Goal: Task Accomplishment & Management: Manage account settings

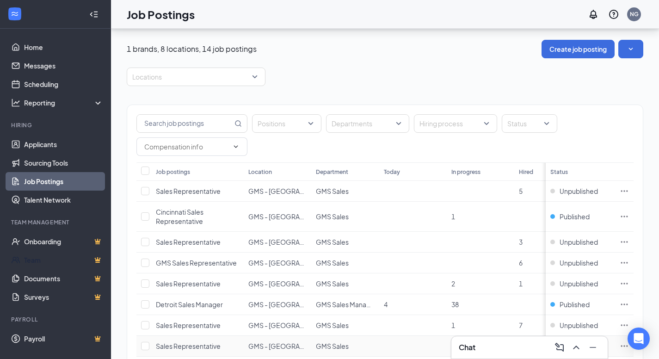
scroll to position [173, 0]
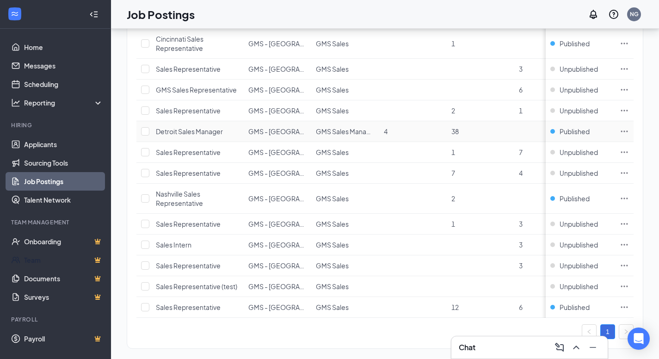
click at [629, 128] on icon "Ellipses" at bounding box center [623, 131] width 9 height 9
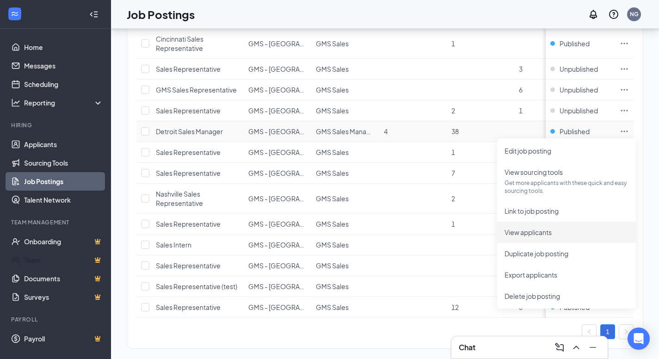
click at [565, 226] on li "View applicants" at bounding box center [566, 231] width 139 height 21
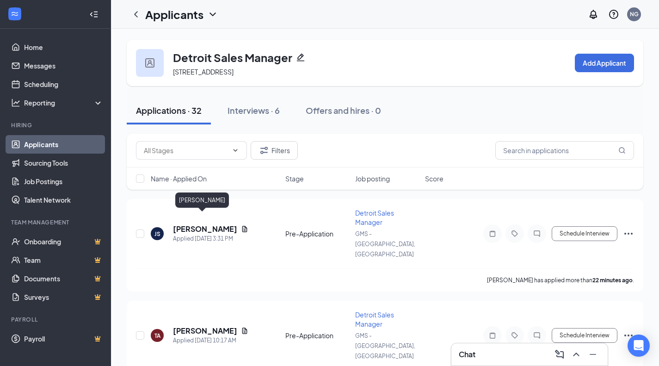
click at [204, 224] on h5 "[PERSON_NAME]" at bounding box center [205, 229] width 64 height 10
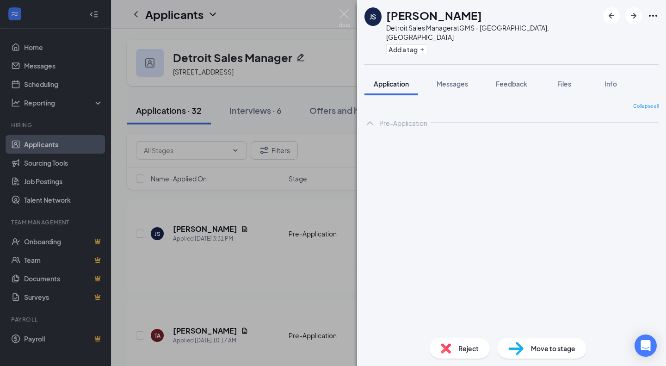
click at [304, 204] on div "JS [PERSON_NAME] Detroit Sales Manager at GMS - [GEOGRAPHIC_DATA], [GEOGRAPHIC_…" at bounding box center [333, 183] width 666 height 366
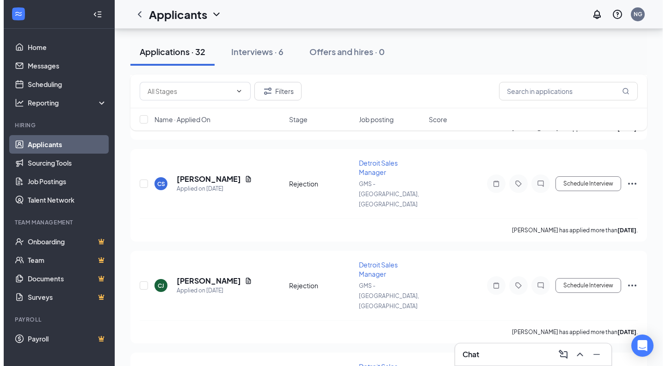
scroll to position [2167, 0]
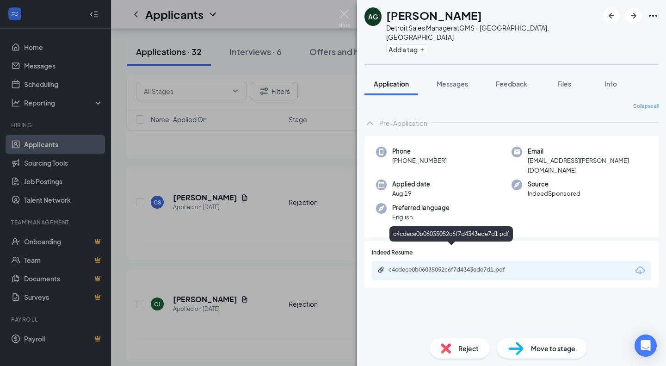
click at [467, 266] on div "c4cdece0b06035052c6f7d4343ede7d1.pdf" at bounding box center [452, 269] width 129 height 7
click at [528, 345] on div "Move to stage" at bounding box center [541, 348] width 89 height 20
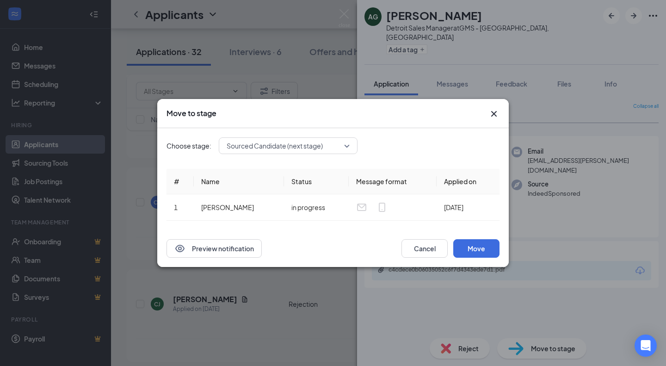
click at [321, 154] on div "Choose stage: Sourced Candidate (next stage) # Name Status Message format Appli…" at bounding box center [332, 179] width 333 height 102
click at [327, 137] on div "Sourced Candidate (next stage)" at bounding box center [288, 145] width 139 height 17
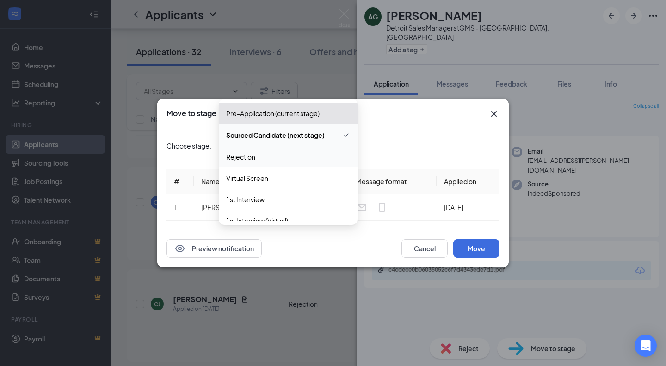
click at [297, 161] on span "Rejection" at bounding box center [288, 157] width 124 height 10
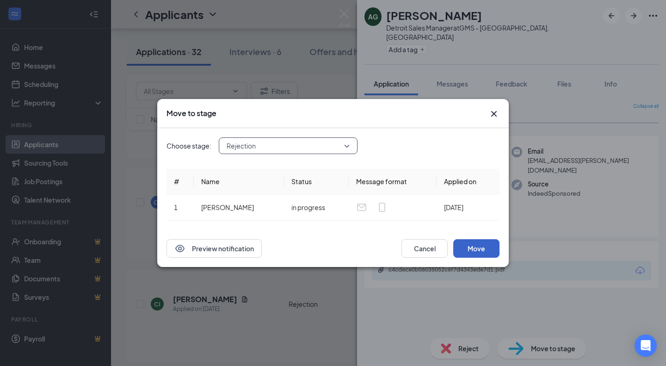
click at [471, 246] on button "Move" at bounding box center [476, 248] width 46 height 18
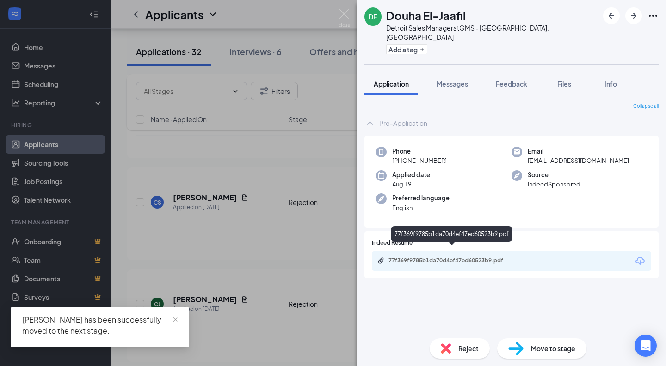
click at [456, 257] on div "77f369f9785b1da70d4ef47ed60523b9.pdf" at bounding box center [452, 261] width 150 height 9
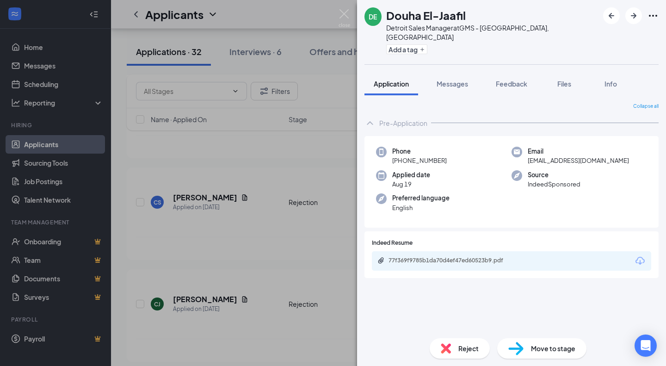
click at [546, 346] on span "Move to stage" at bounding box center [553, 348] width 44 height 10
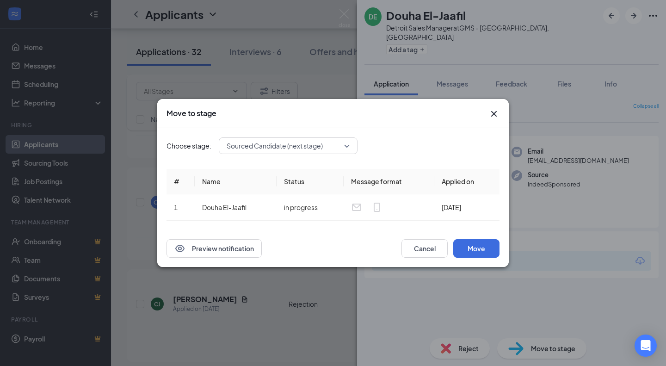
click at [269, 147] on span "Sourced Candidate (next stage)" at bounding box center [274, 146] width 96 height 14
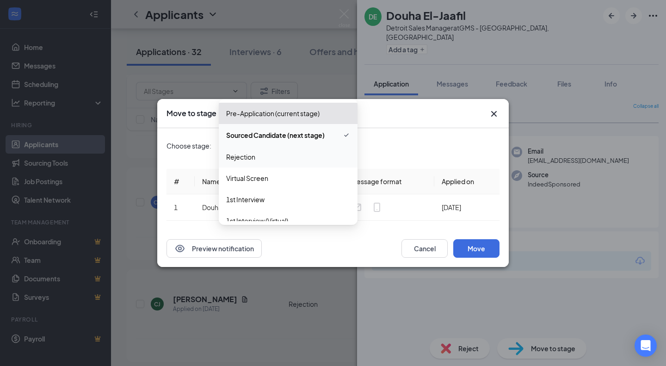
click at [278, 151] on div "Rejection" at bounding box center [288, 156] width 139 height 21
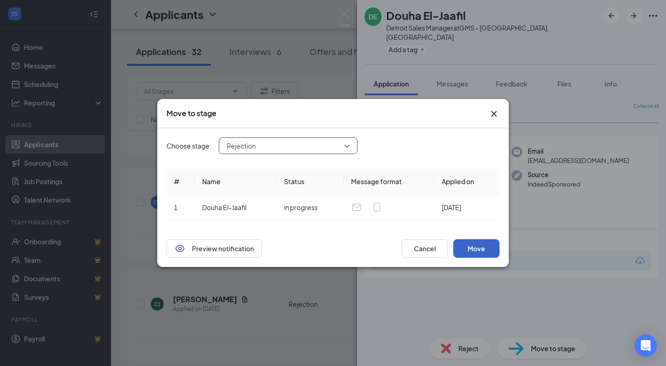
click at [488, 250] on button "Move" at bounding box center [476, 248] width 46 height 18
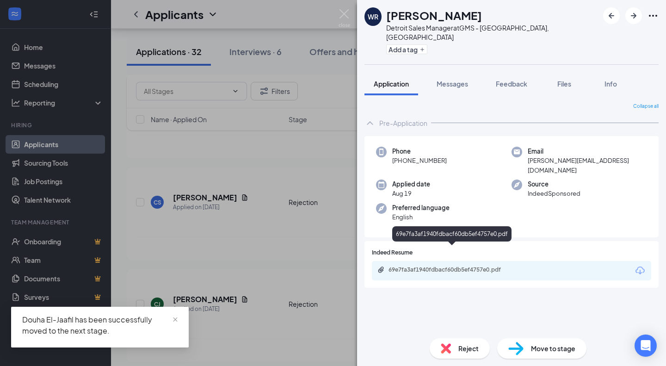
click at [417, 266] on div "69e7fa3af1940fdbacf60db5ef4757e0.pdf" at bounding box center [452, 269] width 129 height 7
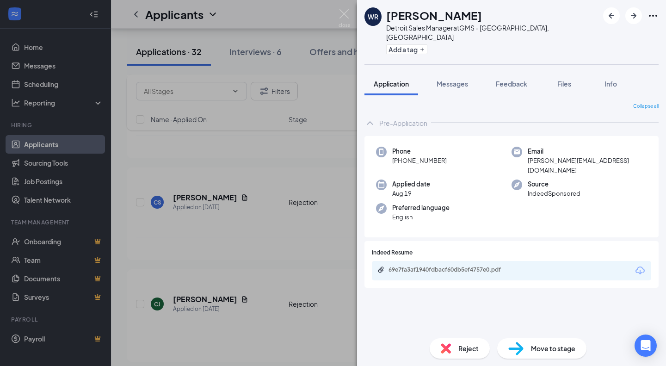
click at [534, 353] on div "Move to stage" at bounding box center [541, 348] width 89 height 20
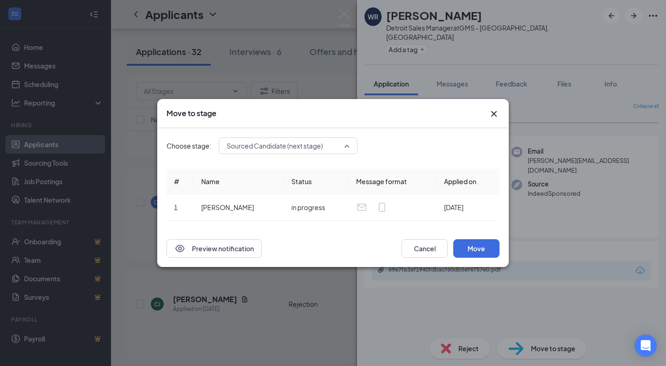
click at [271, 151] on span "Sourced Candidate (next stage)" at bounding box center [274, 146] width 96 height 14
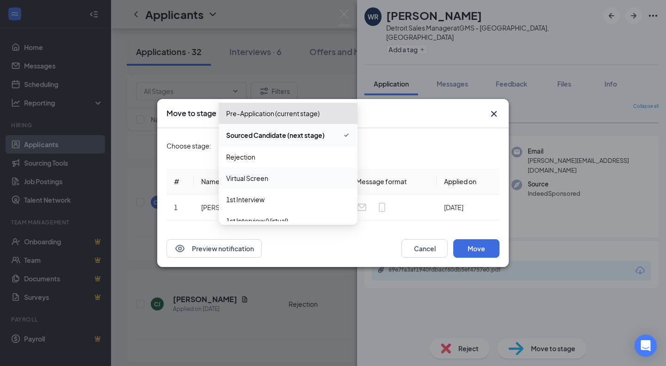
click at [278, 178] on span "Virtual Screen" at bounding box center [288, 178] width 124 height 10
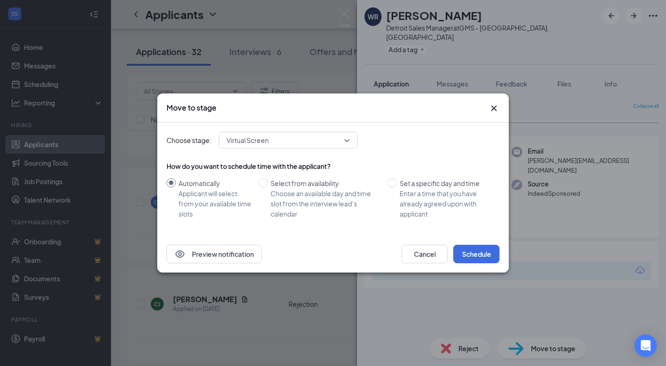
click at [397, 196] on span "Set a specific day and time Enter a time that you have already agreed upon with…" at bounding box center [446, 198] width 99 height 41
click at [397, 187] on input "Set a specific day and time Enter a time that you have already agreed upon with…" at bounding box center [391, 182] width 9 height 9
radio input "true"
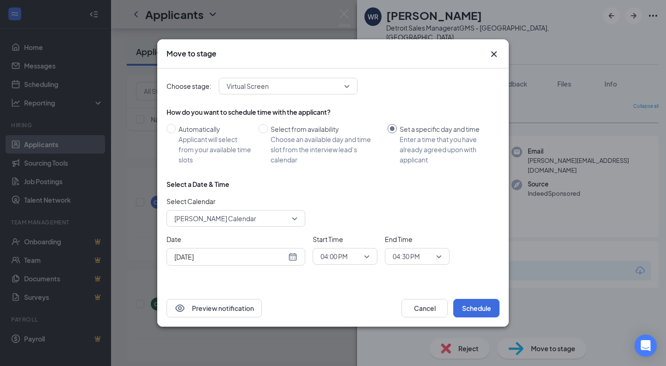
click at [228, 151] on div "Applicant will select from your available time slots" at bounding box center [214, 149] width 73 height 31
click at [176, 133] on input "Automatically Applicant will select from your available time slots" at bounding box center [170, 128] width 9 height 9
radio input "true"
radio input "false"
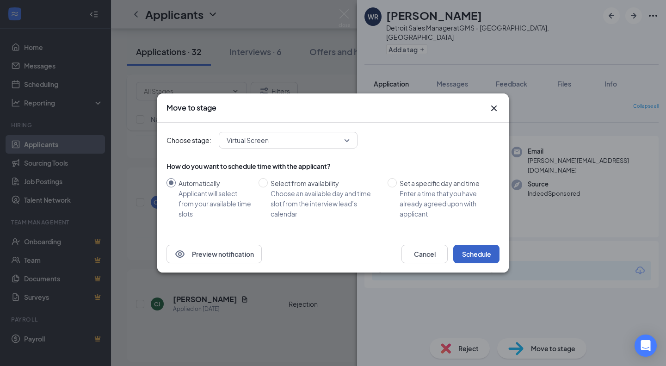
click at [467, 248] on button "Schedule" at bounding box center [476, 253] width 46 height 18
